Goal: Transaction & Acquisition: Purchase product/service

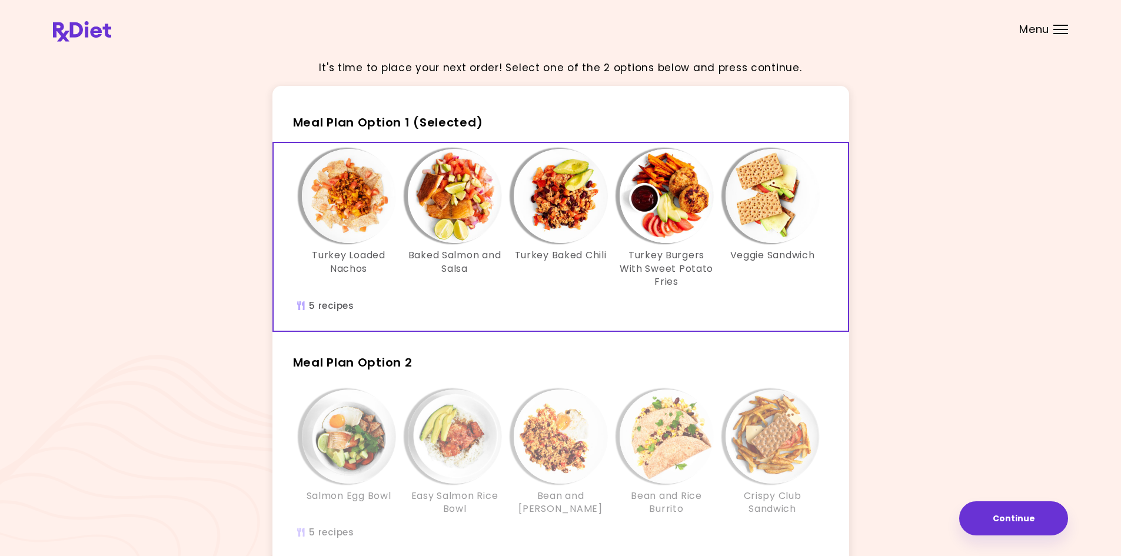
click at [1031, 221] on div "It's time to place your next order! Select one of the 2 options below and press…" at bounding box center [560, 343] width 1015 height 587
click at [879, 104] on div "It's time to place your next order! Select one of the 2 options below and press…" at bounding box center [560, 343] width 1015 height 587
click at [462, 222] on img "Info - Baked Salmon and Salsa - Meal Plan Option 1 (Selected)" at bounding box center [455, 196] width 94 height 94
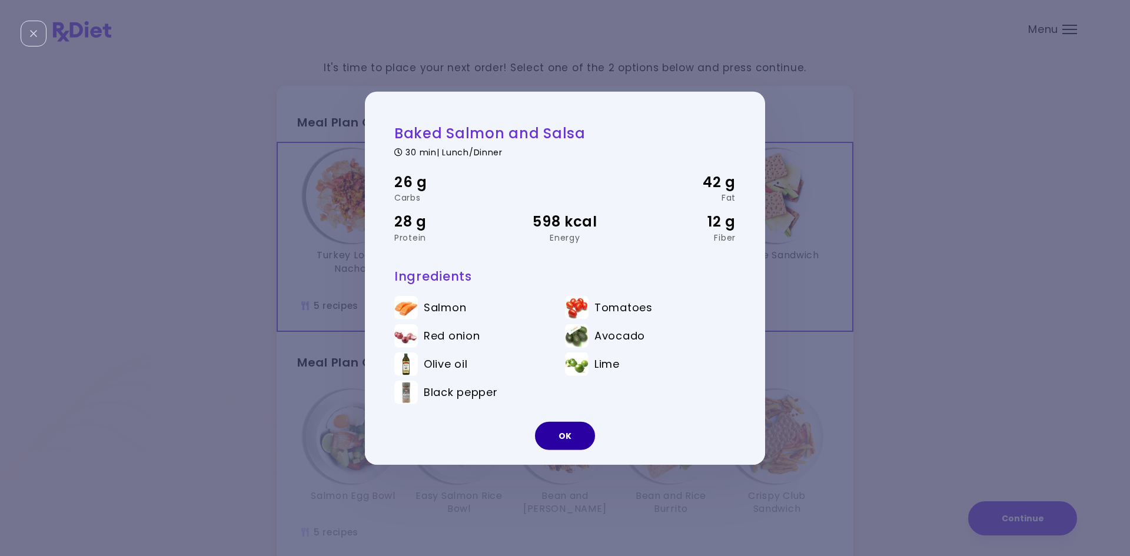
click at [573, 438] on button "OK" at bounding box center [565, 436] width 60 height 28
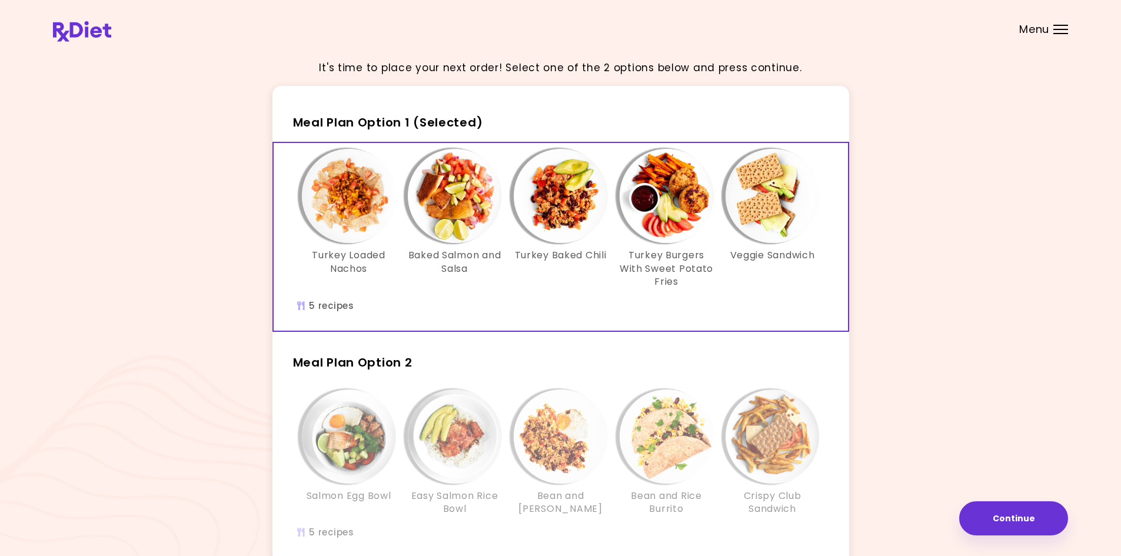
click at [541, 194] on img "Info - Turkey Baked Chili - Meal Plan Option 1 (Selected)" at bounding box center [561, 196] width 94 height 94
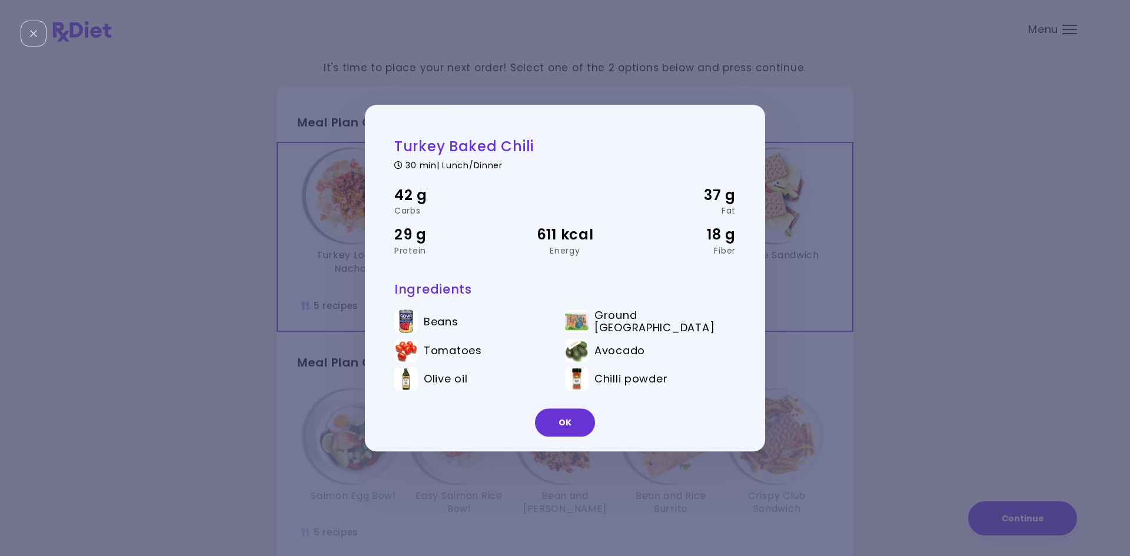
drag, startPoint x: 565, startPoint y: 427, endPoint x: 541, endPoint y: 420, distance: 25.3
click at [565, 428] on button "OK" at bounding box center [565, 422] width 60 height 28
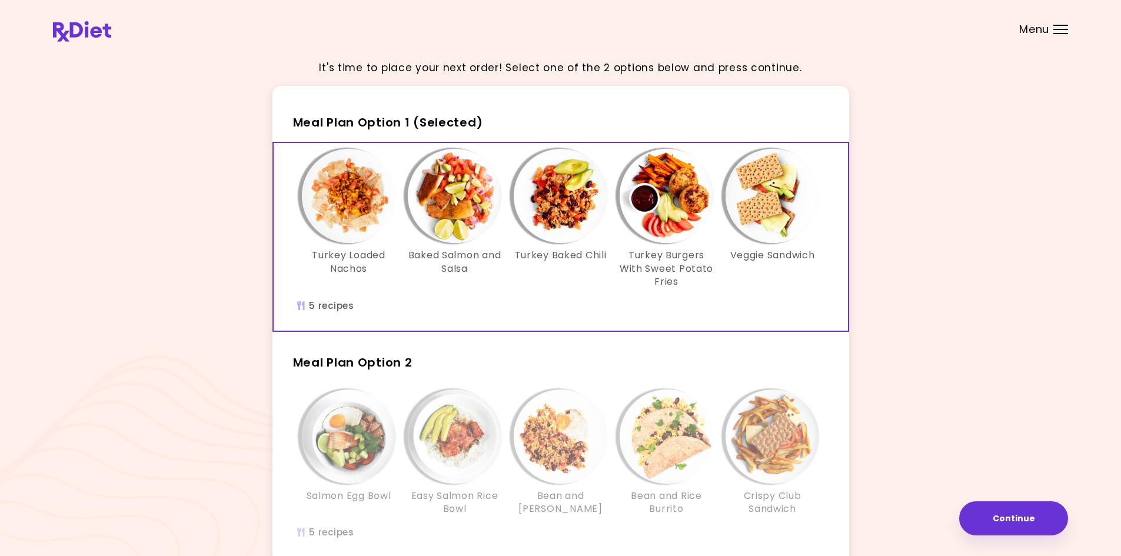
click at [338, 193] on img "Info - Turkey Loaded Nachos - Meal Plan Option 1 (Selected)" at bounding box center [349, 196] width 94 height 94
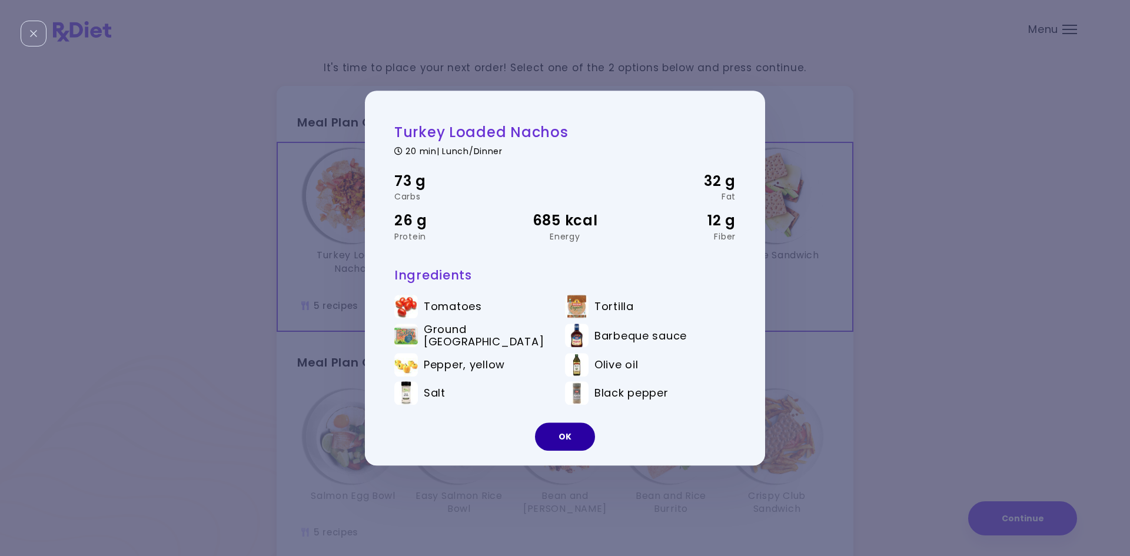
click at [588, 439] on button "OK" at bounding box center [565, 436] width 60 height 28
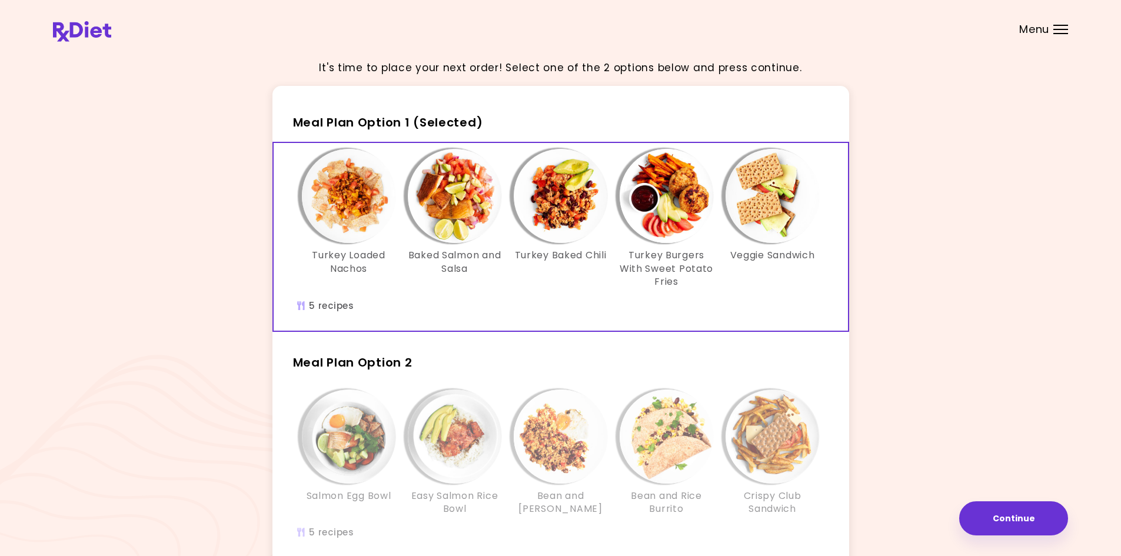
click at [93, 35] on img at bounding box center [82, 31] width 58 height 21
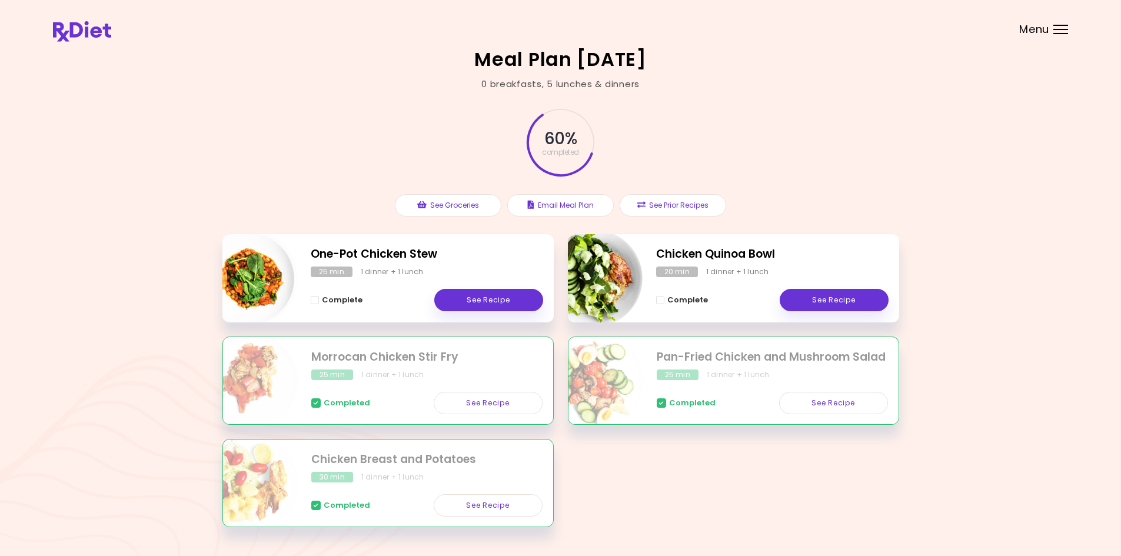
click at [1038, 38] on header at bounding box center [560, 23] width 1121 height 47
click at [1040, 31] on span "Menu" at bounding box center [1034, 29] width 30 height 11
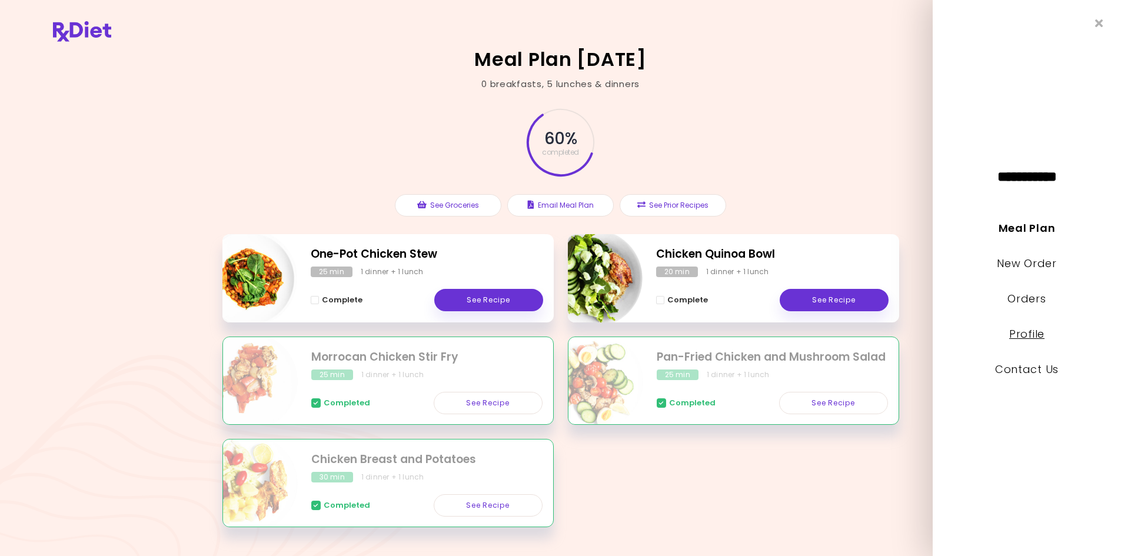
click at [1029, 337] on link "Profile" at bounding box center [1026, 334] width 35 height 15
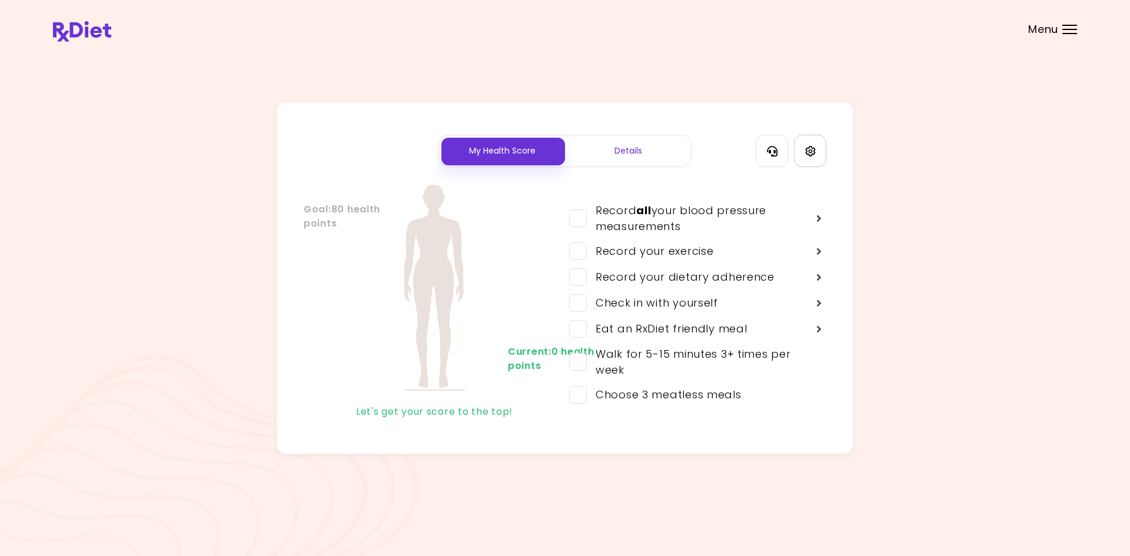
click at [802, 150] on link "Settings" at bounding box center [810, 151] width 32 height 32
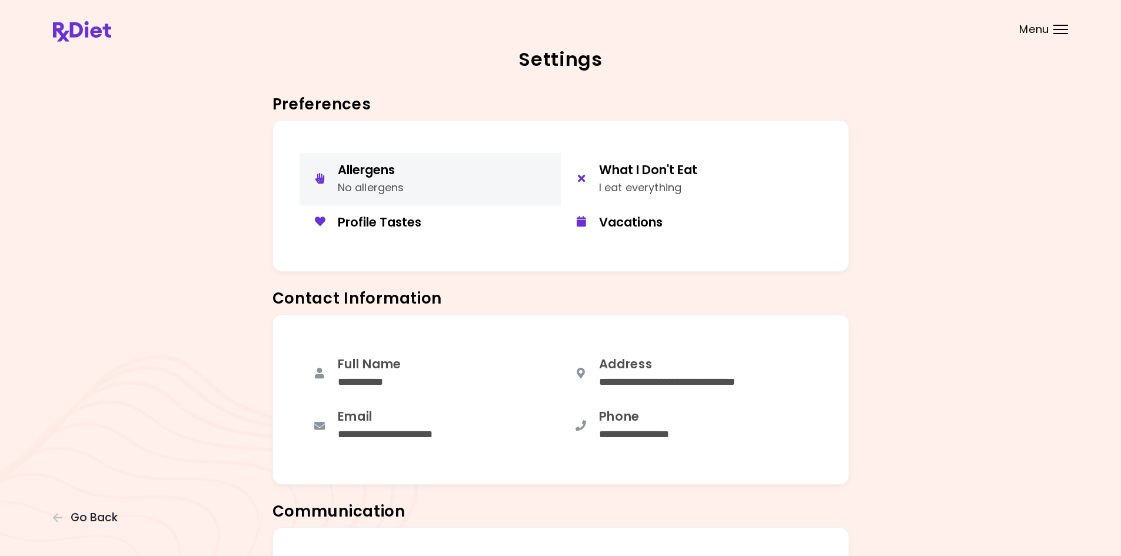
click at [435, 181] on button "Allergens No allergens" at bounding box center [429, 179] width 261 height 52
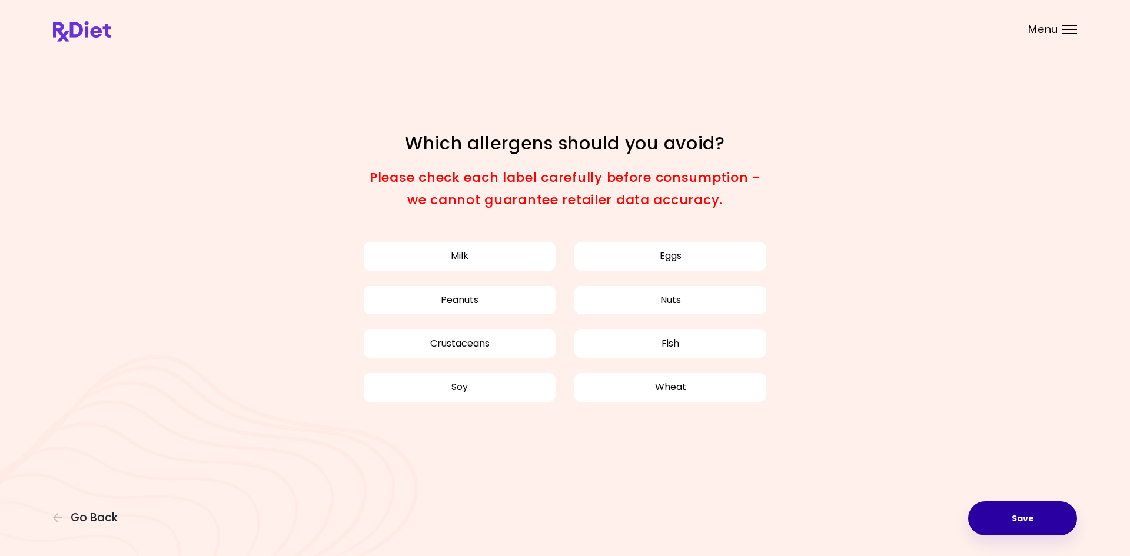
click at [1046, 520] on button "Save" at bounding box center [1022, 518] width 109 height 34
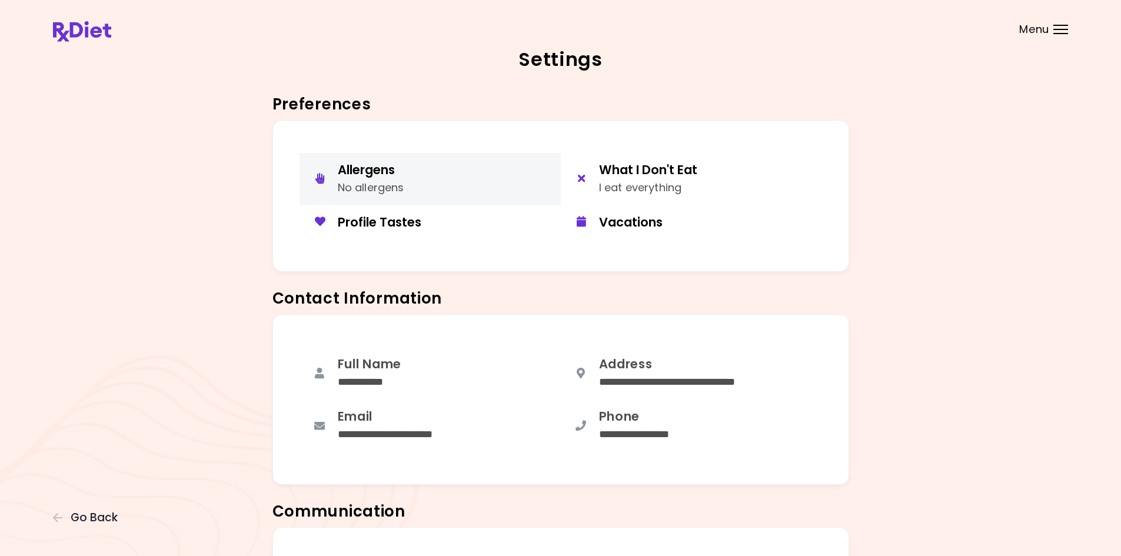
click at [391, 176] on div "Allergens" at bounding box center [371, 170] width 66 height 16
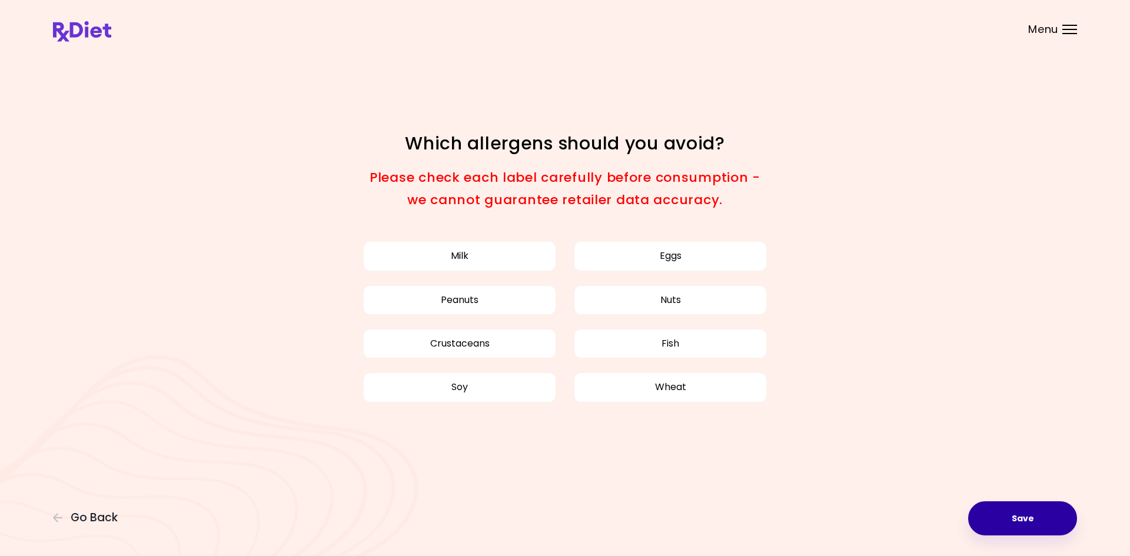
click at [1036, 519] on button "Save" at bounding box center [1022, 518] width 109 height 34
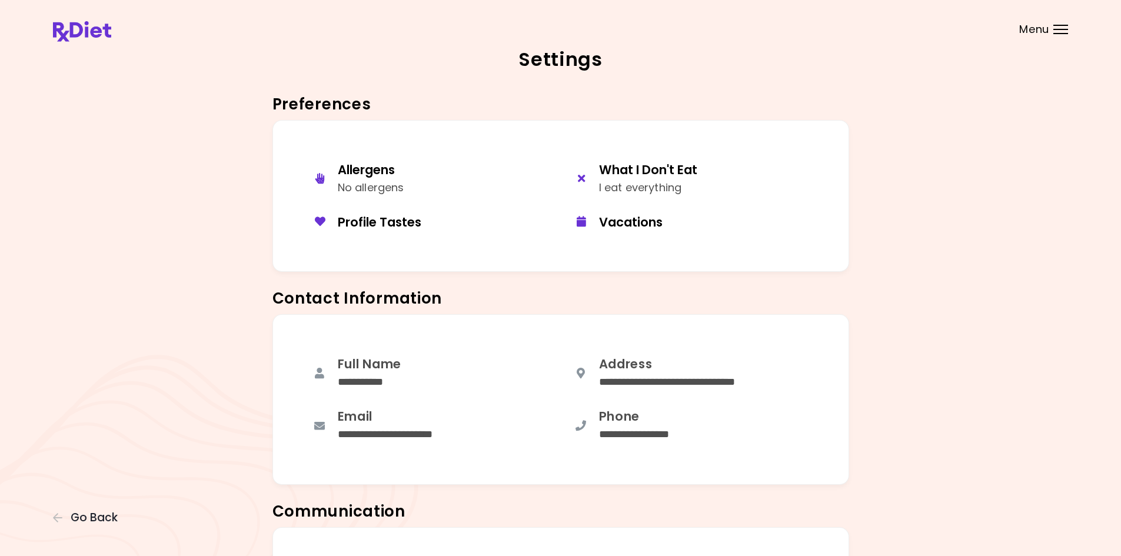
click at [99, 32] on img at bounding box center [82, 31] width 58 height 21
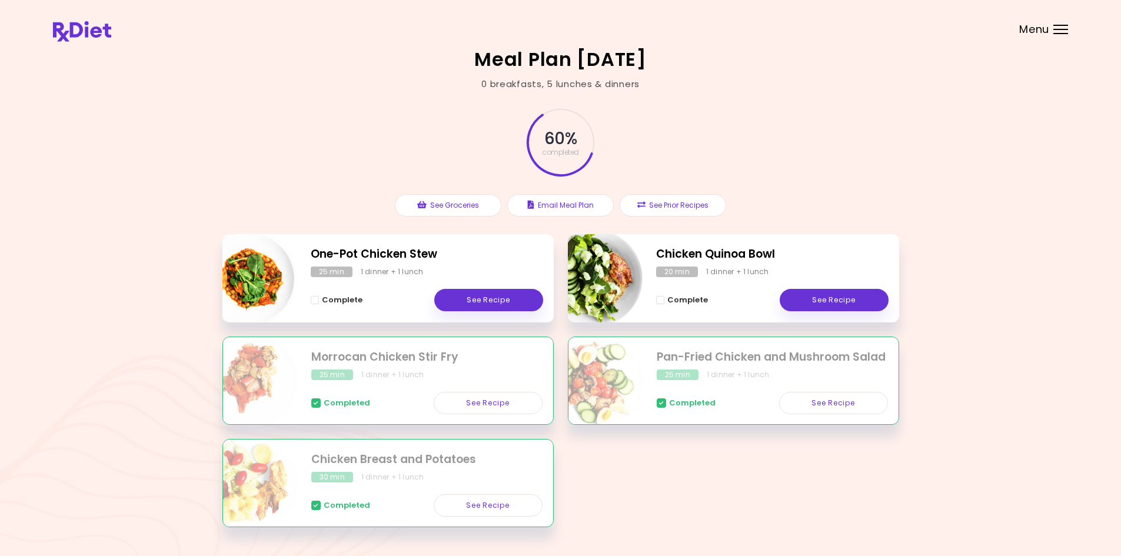
click at [255, 278] on img "Info - One-Pot Chicken Stew" at bounding box center [248, 278] width 98 height 98
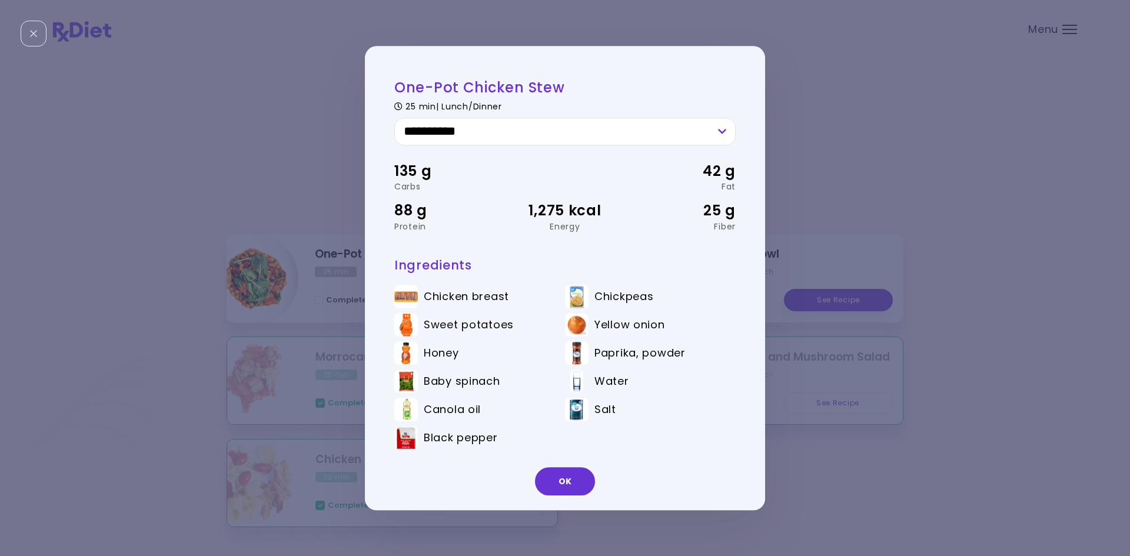
drag, startPoint x: 575, startPoint y: 484, endPoint x: 545, endPoint y: 434, distance: 58.5
click at [575, 485] on button "OK" at bounding box center [565, 481] width 60 height 28
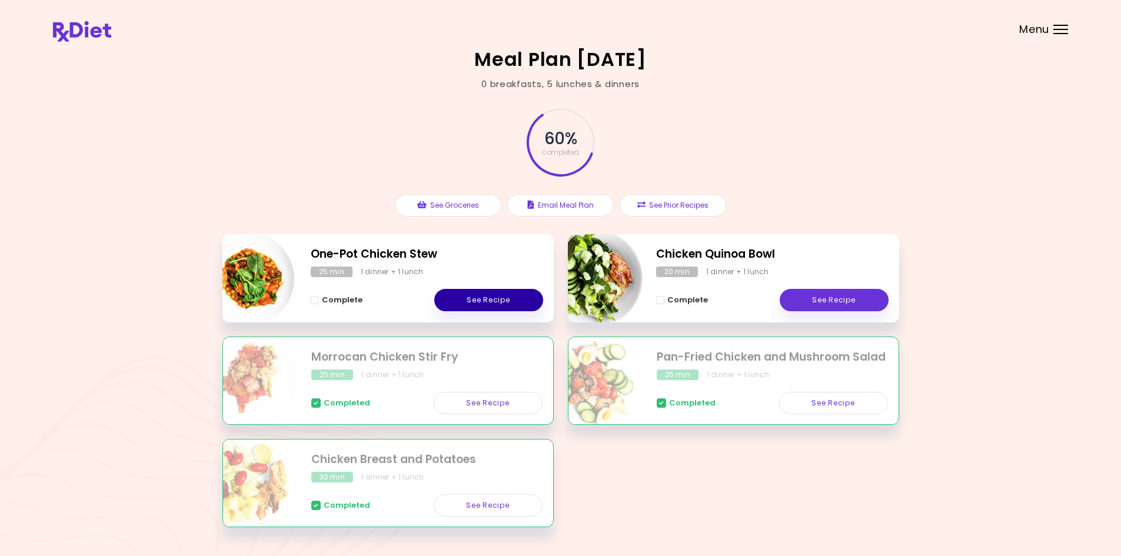
click at [510, 302] on link "See Recipe" at bounding box center [488, 300] width 109 height 22
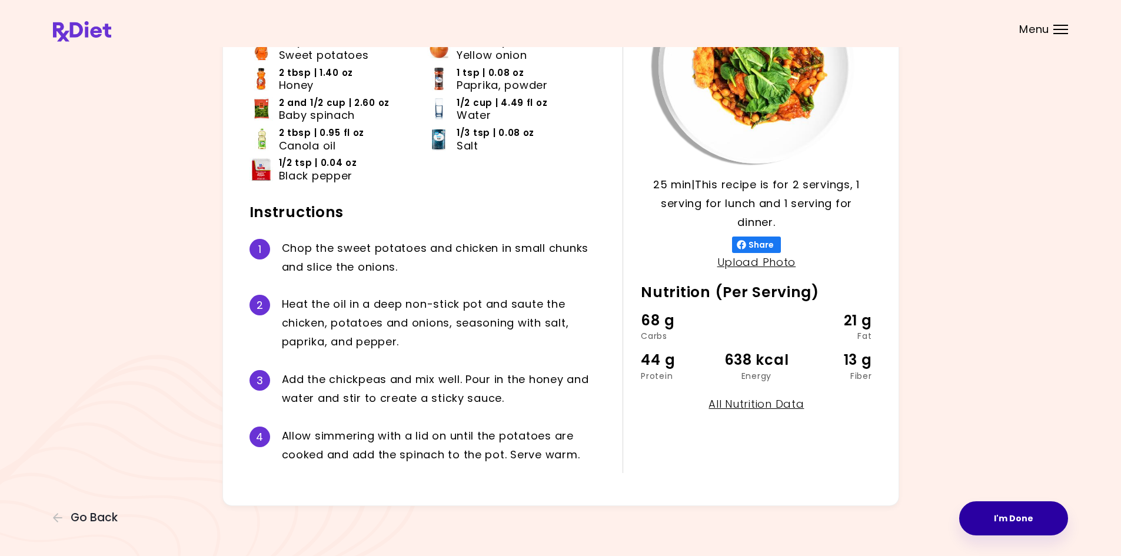
click at [1018, 511] on button "I'm Done" at bounding box center [1013, 518] width 109 height 34
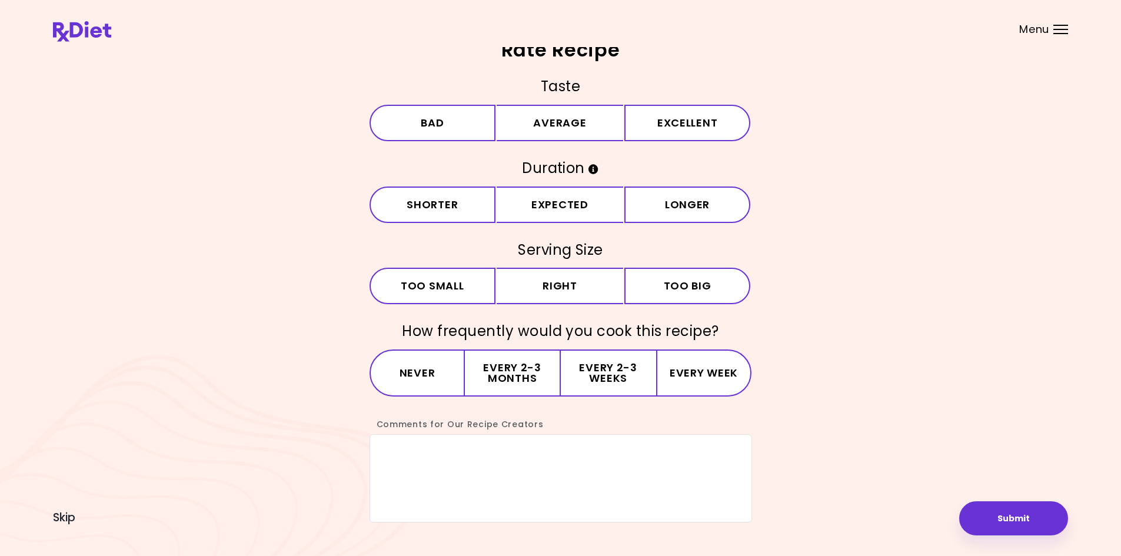
scroll to position [26, 0]
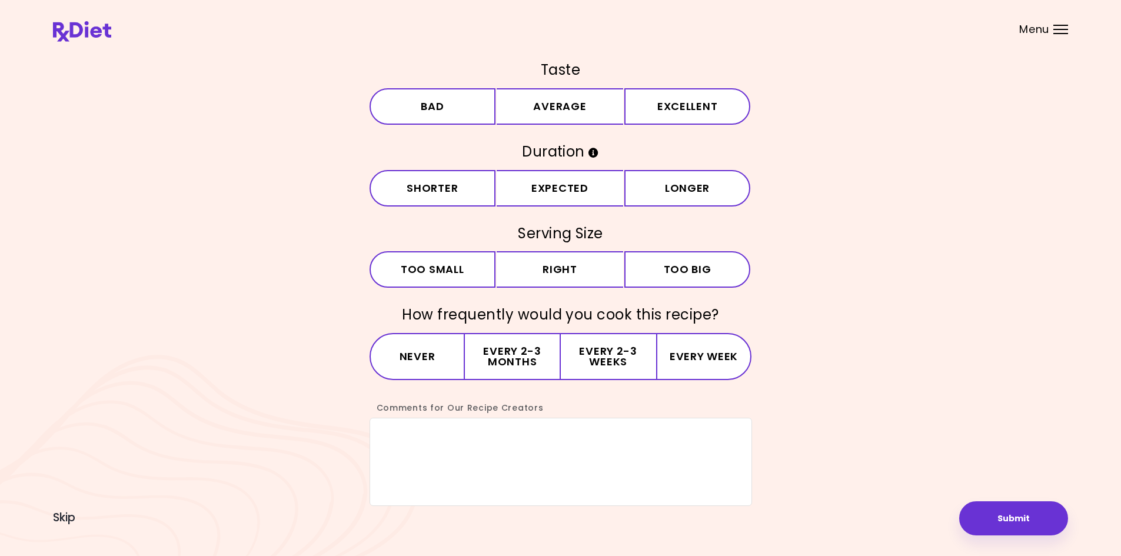
click at [1034, 38] on header at bounding box center [560, 23] width 1121 height 47
click at [1037, 33] on span "Menu" at bounding box center [1034, 29] width 30 height 11
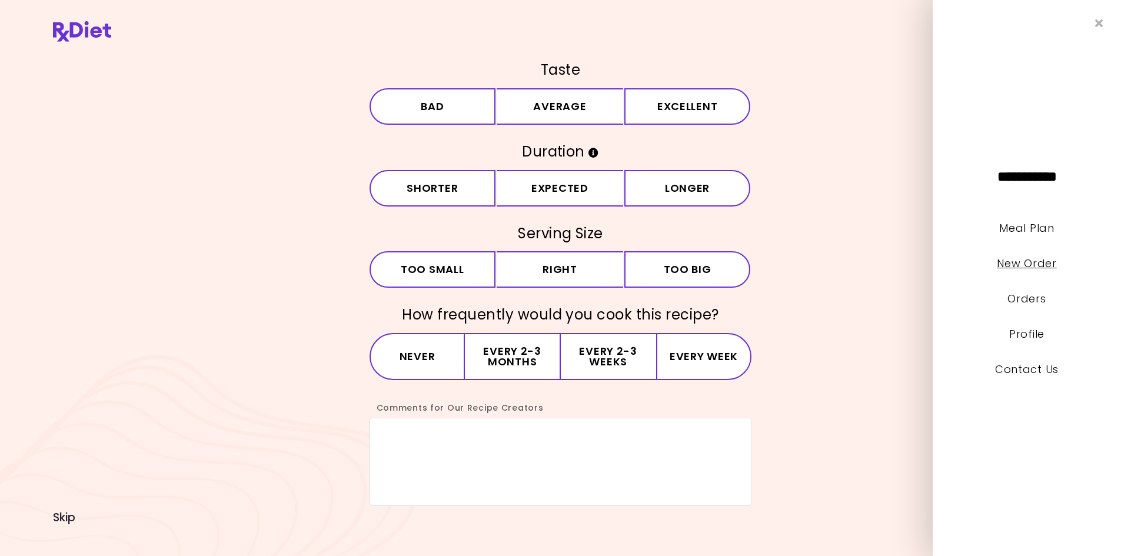
click at [1040, 265] on link "New Order" at bounding box center [1026, 263] width 59 height 15
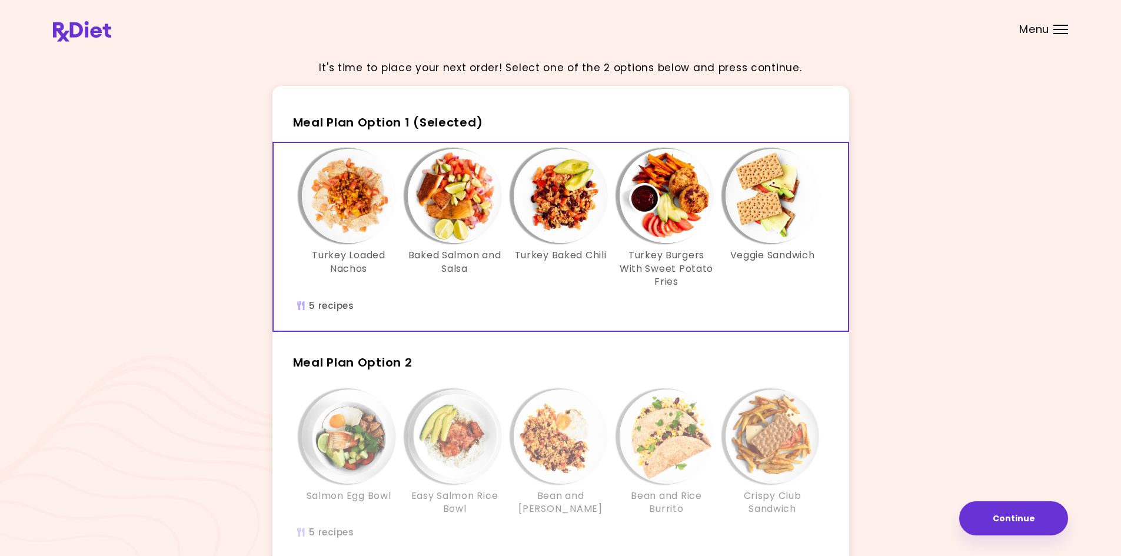
click at [1019, 29] on span "Menu" at bounding box center [1034, 29] width 30 height 11
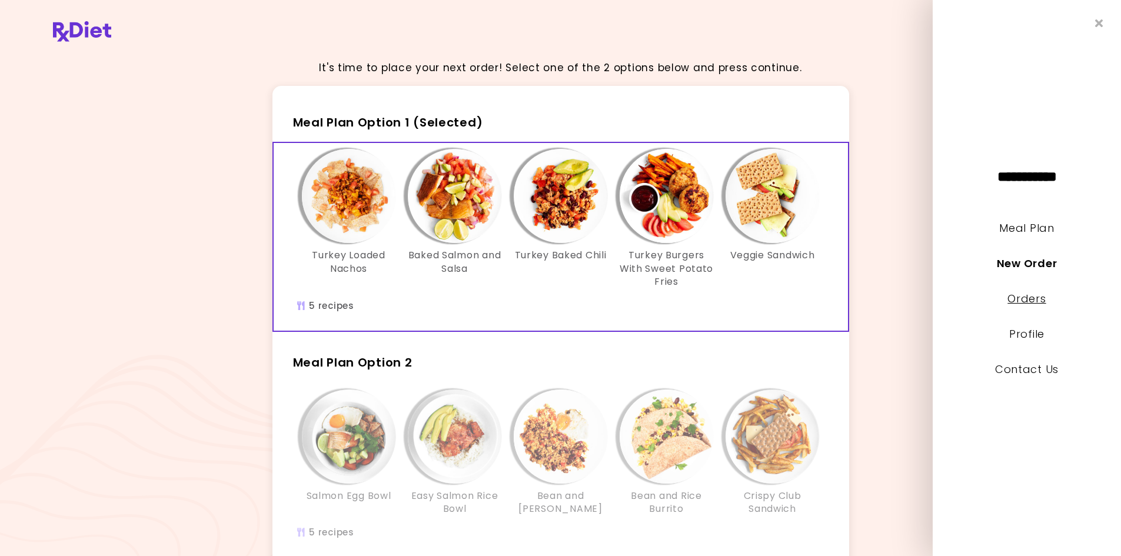
click at [1034, 299] on link "Orders" at bounding box center [1026, 298] width 38 height 15
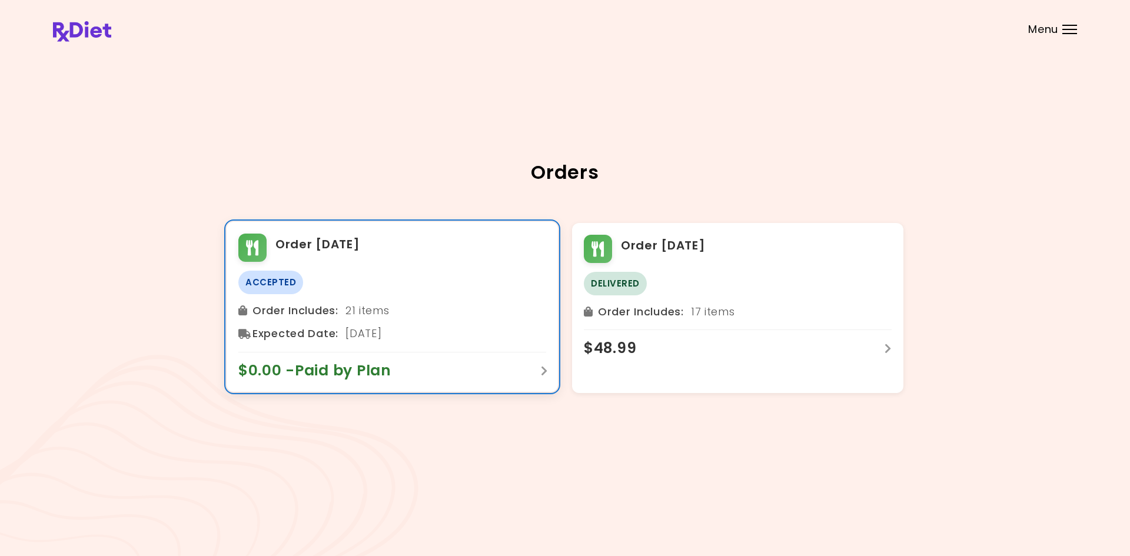
click at [373, 354] on div "$0.00 - Paid by Plan" at bounding box center [392, 366] width 308 height 28
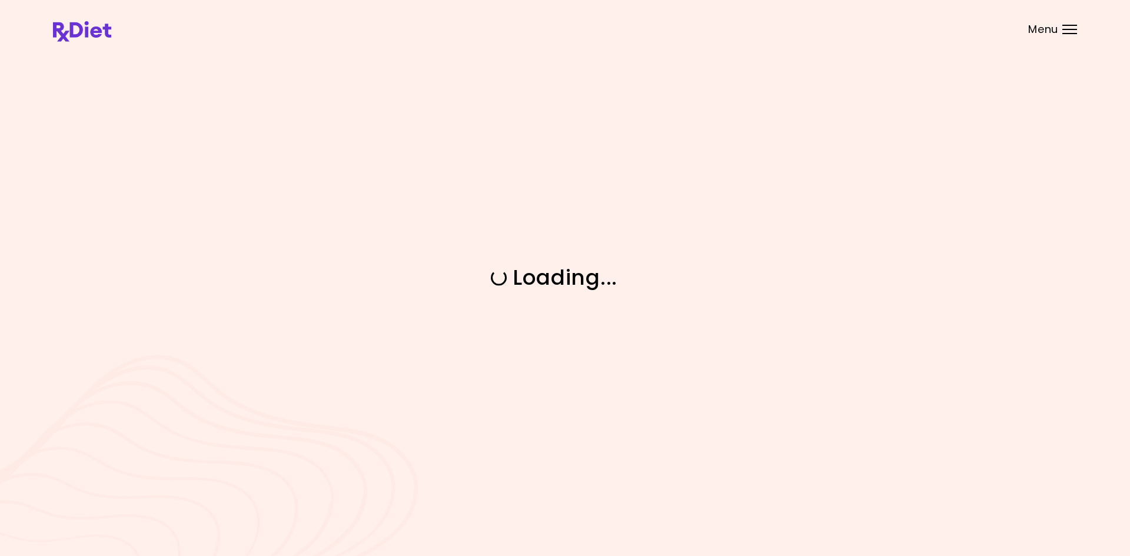
click at [1049, 30] on span "Menu" at bounding box center [1043, 29] width 30 height 11
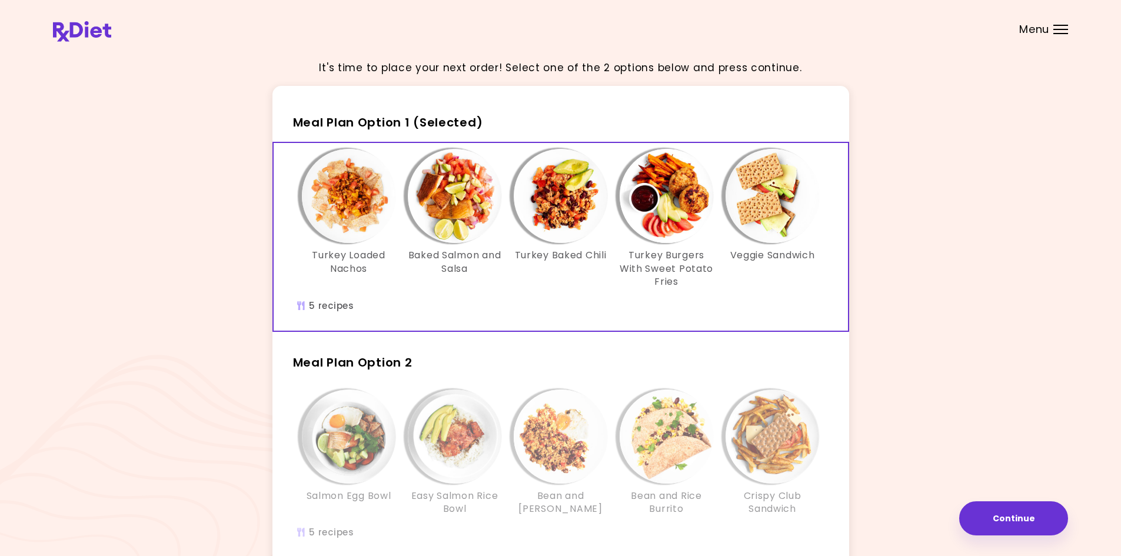
click at [1037, 30] on span "Menu" at bounding box center [1034, 29] width 30 height 11
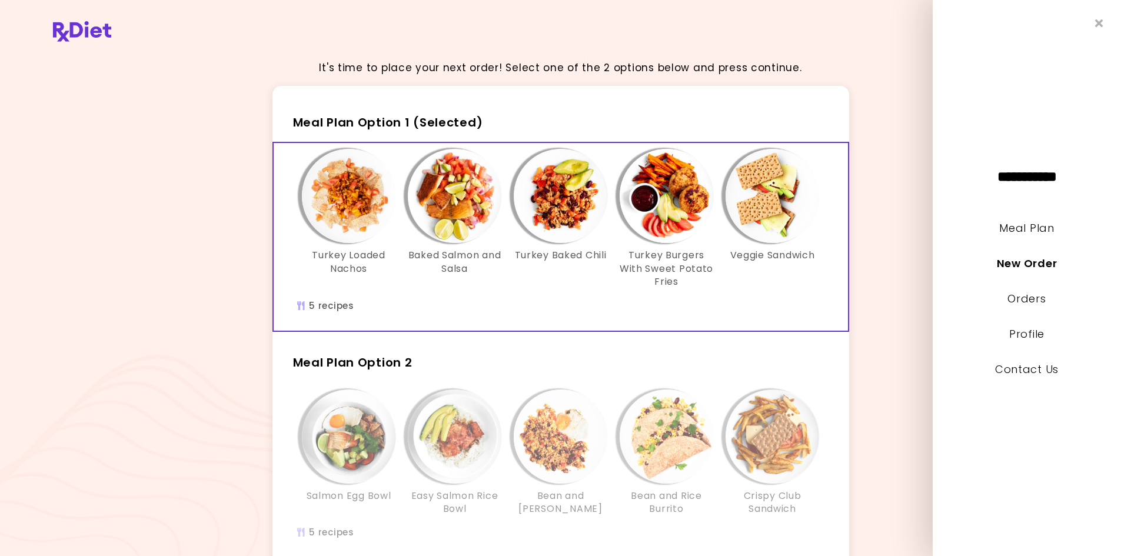
click at [873, 252] on div "It's time to place your next order! Select one of the 2 options below and press…" at bounding box center [560, 343] width 1015 height 587
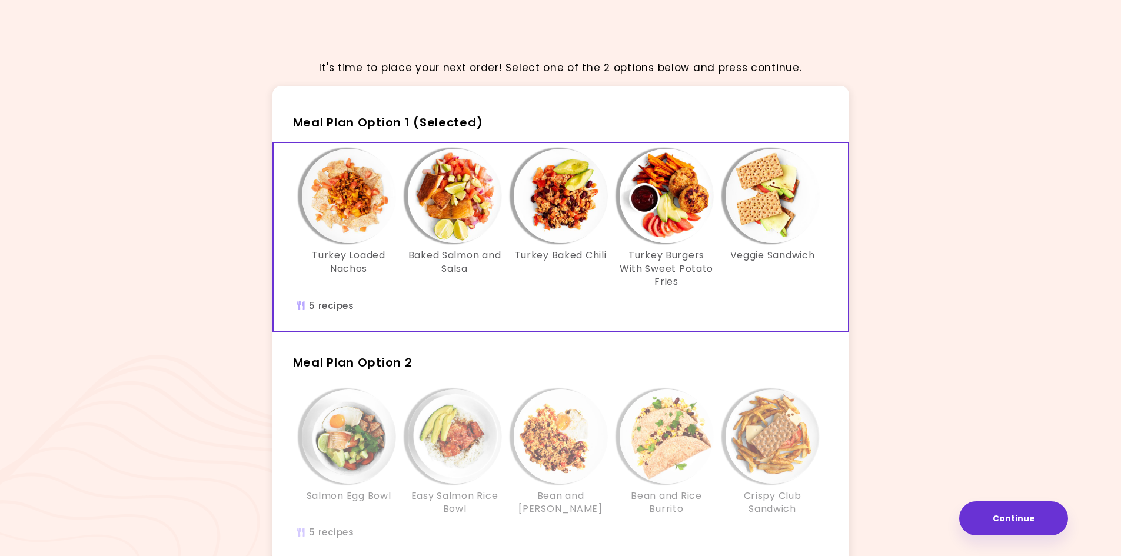
click at [1036, 329] on div "It's time to place your next order! Select one of the 2 options below and press…" at bounding box center [560, 343] width 1015 height 587
